Goal: Information Seeking & Learning: Learn about a topic

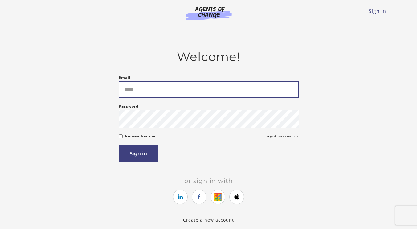
click at [175, 87] on input "Email" at bounding box center [209, 89] width 180 height 16
type input "**********"
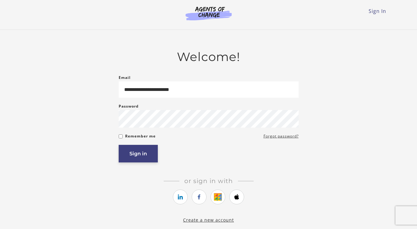
click at [151, 156] on button "Sign in" at bounding box center [138, 154] width 39 height 18
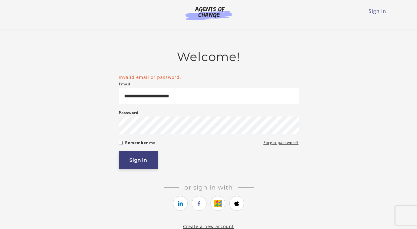
click at [149, 163] on button "Sign in" at bounding box center [138, 160] width 39 height 18
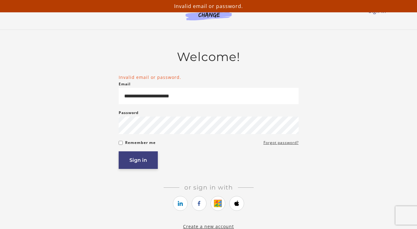
click at [136, 159] on button "Sign in" at bounding box center [138, 160] width 39 height 18
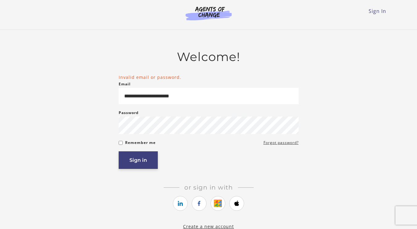
click at [145, 160] on button "Sign in" at bounding box center [138, 160] width 39 height 18
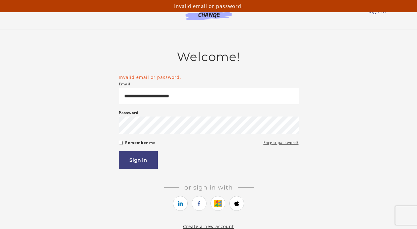
click at [288, 146] on link "Forgot password?" at bounding box center [280, 142] width 35 height 7
click at [218, 205] on icon "https://courses.thinkific.com/users/auth/google?ss%5Breferral%5D=&ss%5Buser_ret…" at bounding box center [218, 203] width 8 height 7
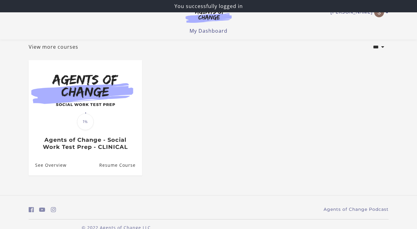
scroll to position [47, 0]
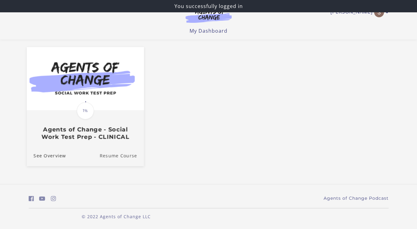
click at [127, 153] on link "Resume Course" at bounding box center [122, 155] width 44 height 21
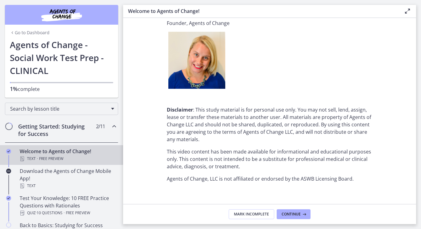
scroll to position [774, 0]
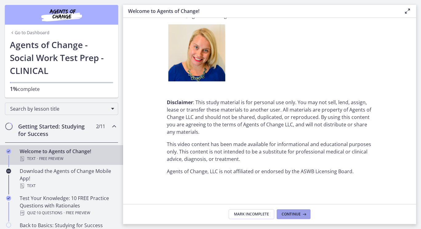
click at [291, 212] on span "Continue" at bounding box center [291, 214] width 19 height 5
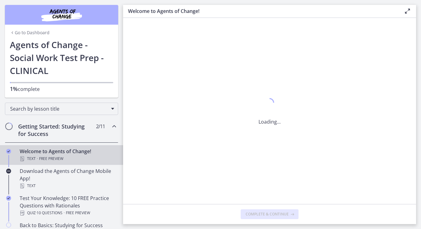
scroll to position [0, 0]
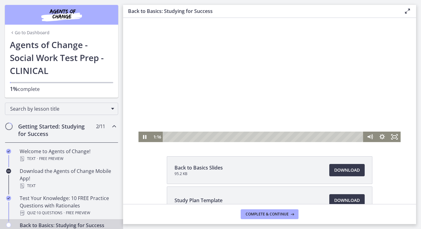
scroll to position [31, 0]
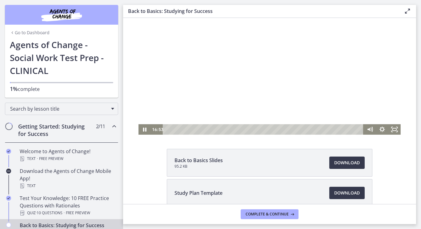
drag, startPoint x: 173, startPoint y: 130, endPoint x: 262, endPoint y: 142, distance: 89.5
click at [262, 135] on html "Click for sound @keyframes VOLUME_SMALL_WAVE_FLASH { 0% { opacity: 0; } 33% { o…" at bounding box center [269, 61] width 293 height 148
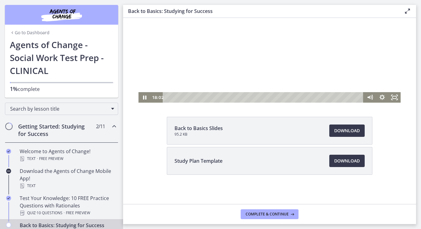
scroll to position [63, 0]
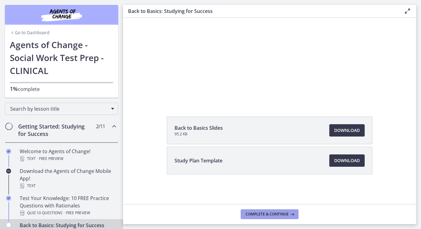
click at [261, 212] on span "Complete & continue" at bounding box center [267, 214] width 43 height 5
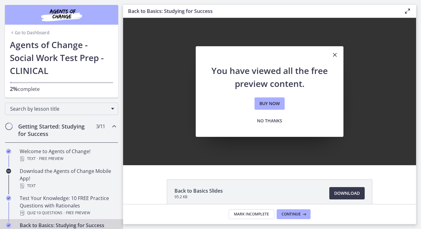
scroll to position [0, 0]
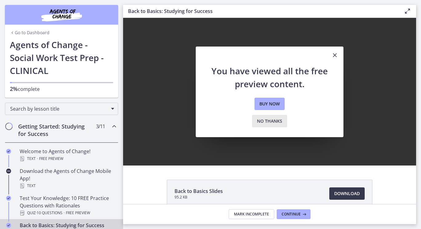
click at [274, 115] on button "No thanks" at bounding box center [269, 121] width 35 height 12
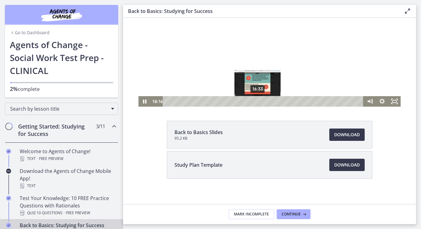
scroll to position [62, 0]
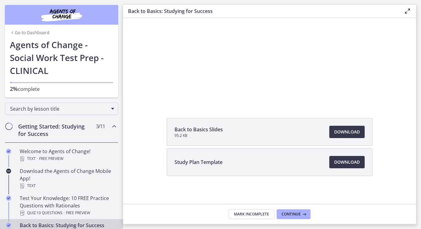
click at [198, 132] on span "Back to Basics Slides" at bounding box center [199, 129] width 48 height 7
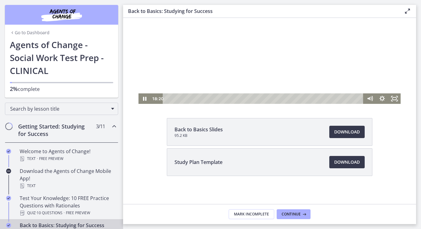
scroll to position [0, 0]
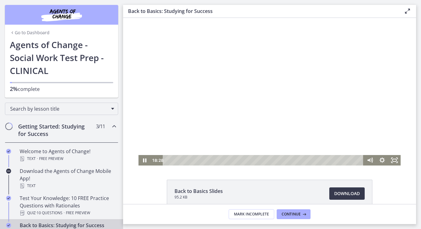
click at [268, 80] on div at bounding box center [270, 92] width 262 height 148
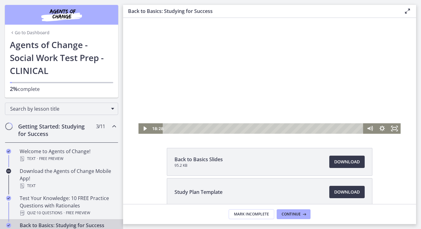
scroll to position [62, 0]
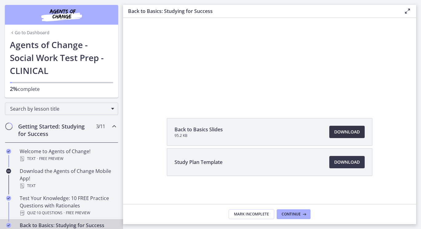
click at [338, 131] on span "Download Opens in a new window" at bounding box center [348, 131] width 26 height 7
click at [354, 163] on span "Download Opens in a new window" at bounding box center [348, 161] width 26 height 7
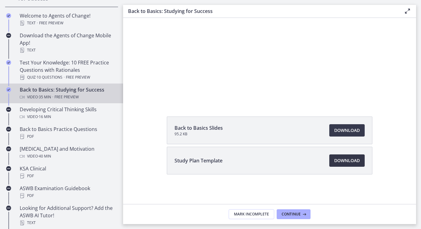
scroll to position [144, 0]
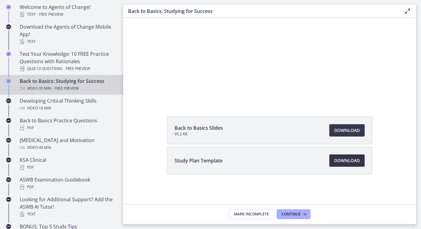
drag, startPoint x: 121, startPoint y: 55, endPoint x: 0, endPoint y: 143, distance: 149.0
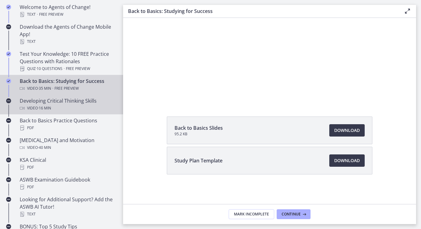
click at [56, 102] on div "Developing Critical Thinking Skills Video · 16 min" at bounding box center [68, 104] width 96 height 15
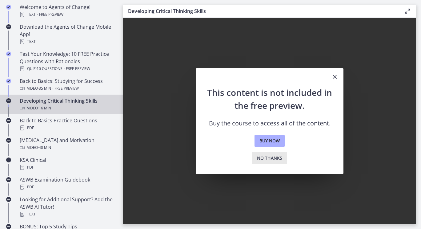
click at [268, 157] on span "No thanks" at bounding box center [269, 157] width 25 height 7
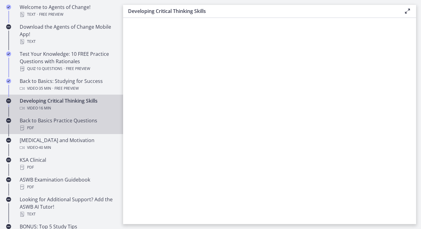
click at [52, 118] on div "Back to Basics Practice Questions PDF" at bounding box center [68, 124] width 96 height 15
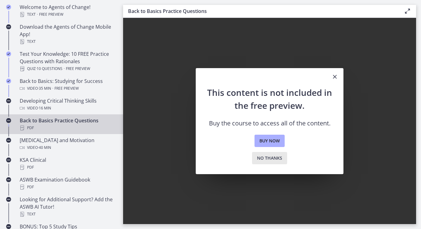
click at [261, 160] on span "No thanks" at bounding box center [269, 157] width 25 height 7
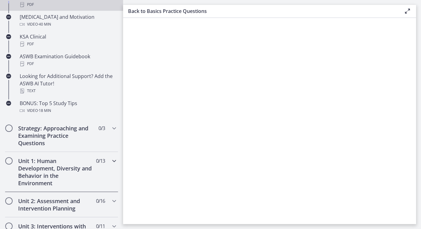
scroll to position [298, 0]
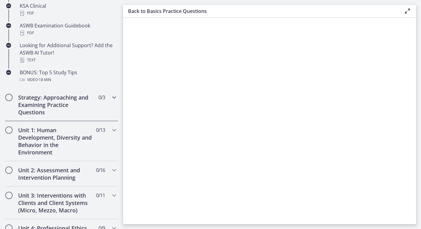
click at [78, 110] on h2 "Strategy: Approaching and Examining Practice Questions" at bounding box center [55, 105] width 75 height 22
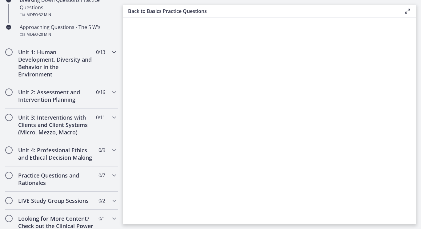
scroll to position [173, 0]
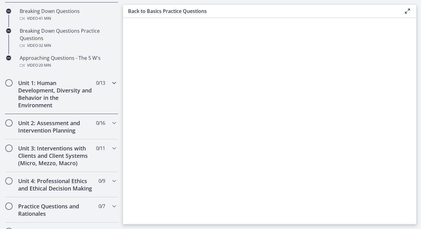
click at [111, 85] on icon "Chapters" at bounding box center [114, 82] width 7 height 7
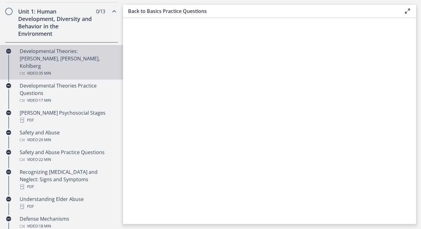
click at [93, 56] on div "Developmental Theories: Erikson, Piaget, Kohlberg Video · 35 min" at bounding box center [68, 62] width 96 height 30
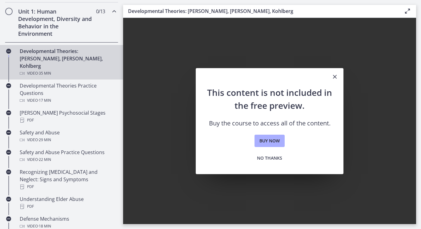
click at [338, 76] on icon "Close" at bounding box center [335, 76] width 7 height 7
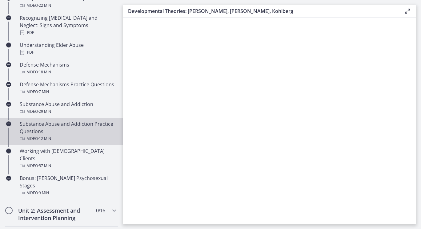
scroll to position [358, 0]
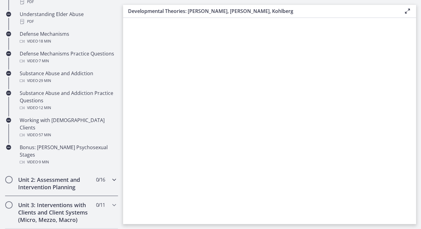
click at [112, 176] on icon "Chapters" at bounding box center [114, 179] width 7 height 7
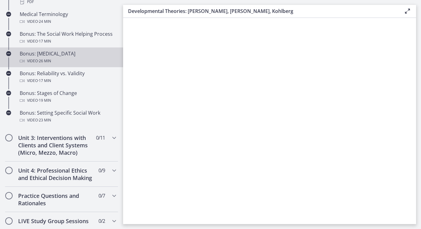
scroll to position [512, 0]
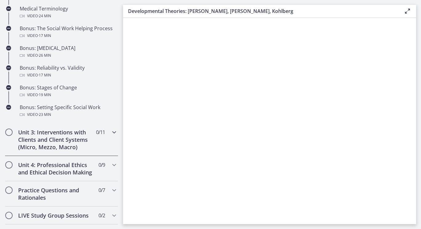
click at [112, 136] on icon "Chapters" at bounding box center [114, 131] width 7 height 7
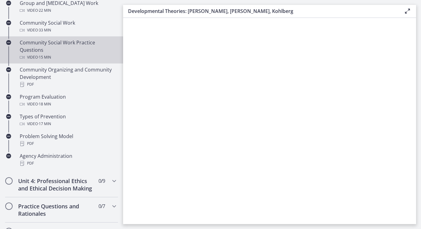
scroll to position [369, 0]
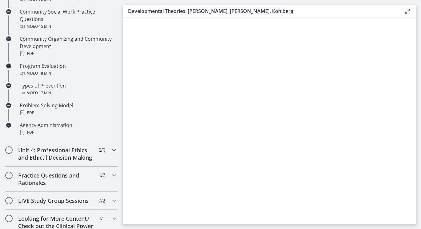
click at [111, 149] on icon "Chapters" at bounding box center [114, 149] width 7 height 7
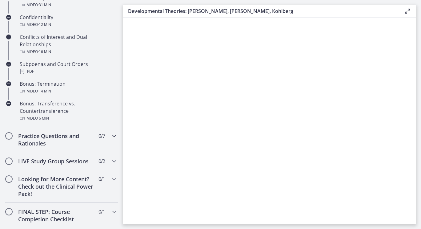
click at [112, 140] on span "Chapters" at bounding box center [114, 135] width 7 height 7
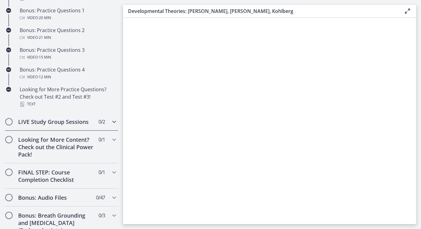
click at [111, 125] on icon "Chapters" at bounding box center [114, 121] width 7 height 7
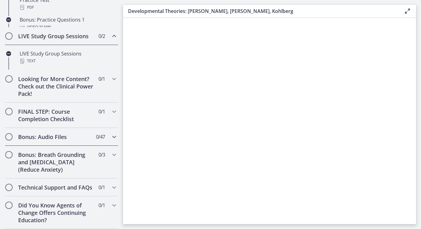
scroll to position [331, 0]
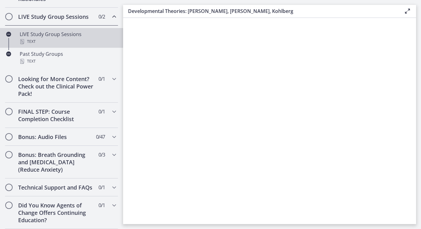
click at [59, 31] on div "LIVE Study Group Sessions Text" at bounding box center [68, 38] width 96 height 15
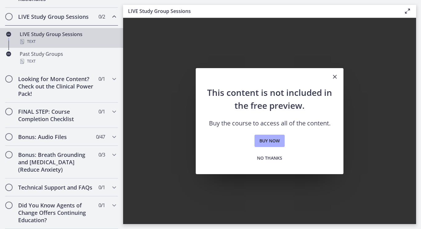
click at [334, 76] on icon "Close" at bounding box center [335, 76] width 7 height 7
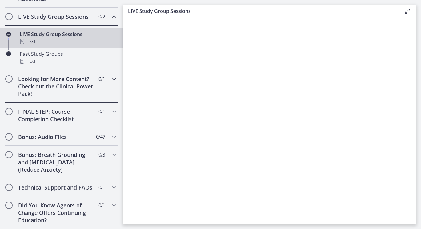
click at [111, 75] on icon "Chapters" at bounding box center [114, 78] width 7 height 7
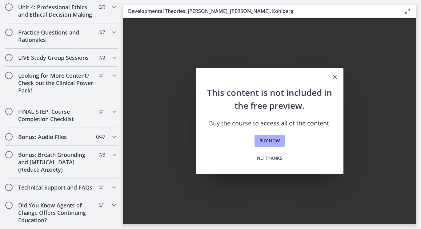
scroll to position [584, 0]
